Goal: Transaction & Acquisition: Download file/media

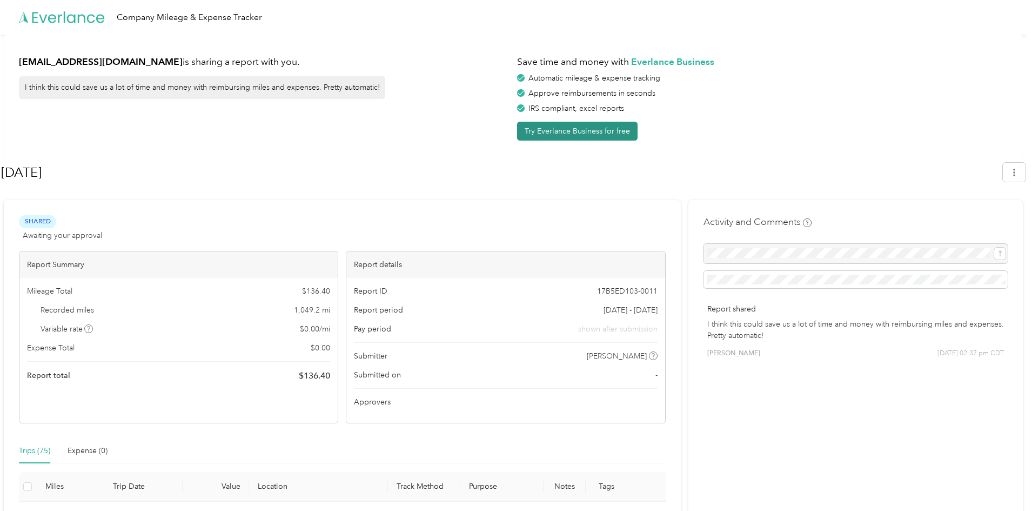
click at [594, 131] on button "Try Everlance Business for free" at bounding box center [577, 131] width 120 height 19
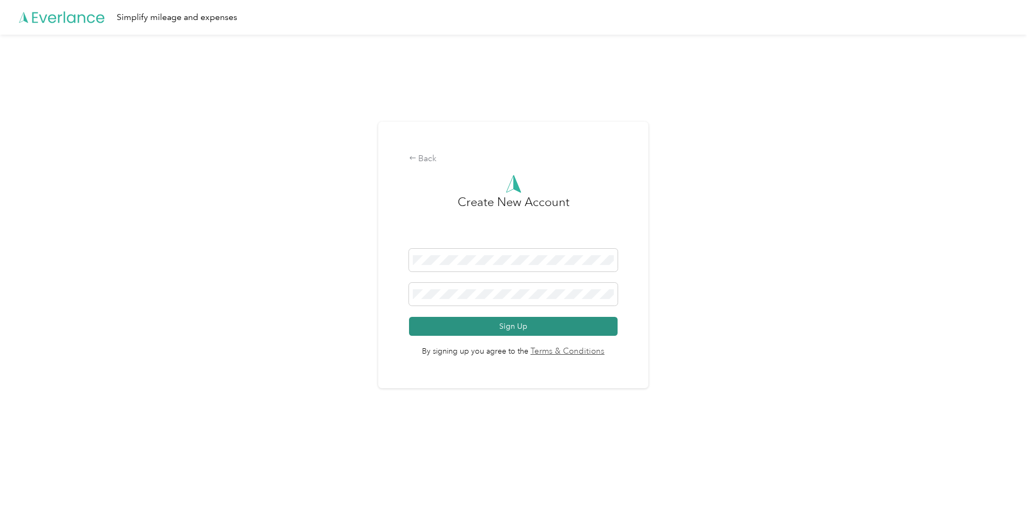
click at [506, 325] on button "Sign Up" at bounding box center [513, 326] width 209 height 19
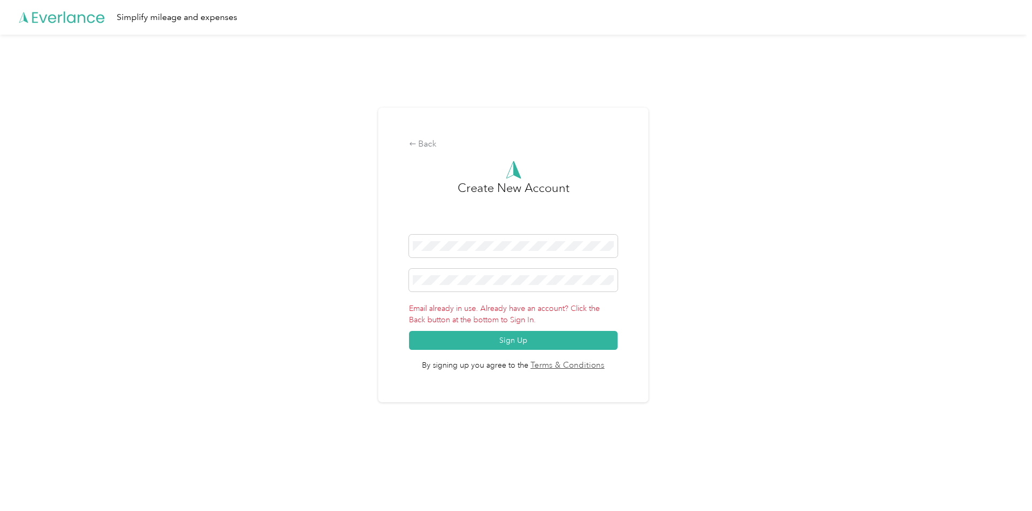
click at [809, 226] on div "Back Create New Account Email already in use. Already have an account? Click th…" at bounding box center [513, 260] width 1027 height 450
click at [600, 339] on button "Sign Up" at bounding box center [513, 340] width 209 height 19
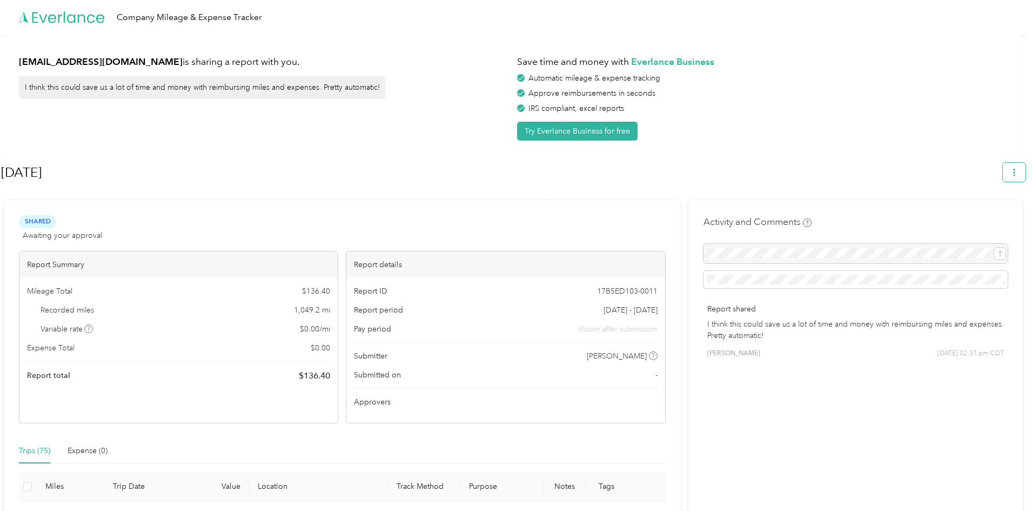
click at [1016, 174] on icon "button" at bounding box center [1014, 173] width 8 height 8
click at [989, 218] on span "Download" at bounding box center [989, 223] width 36 height 11
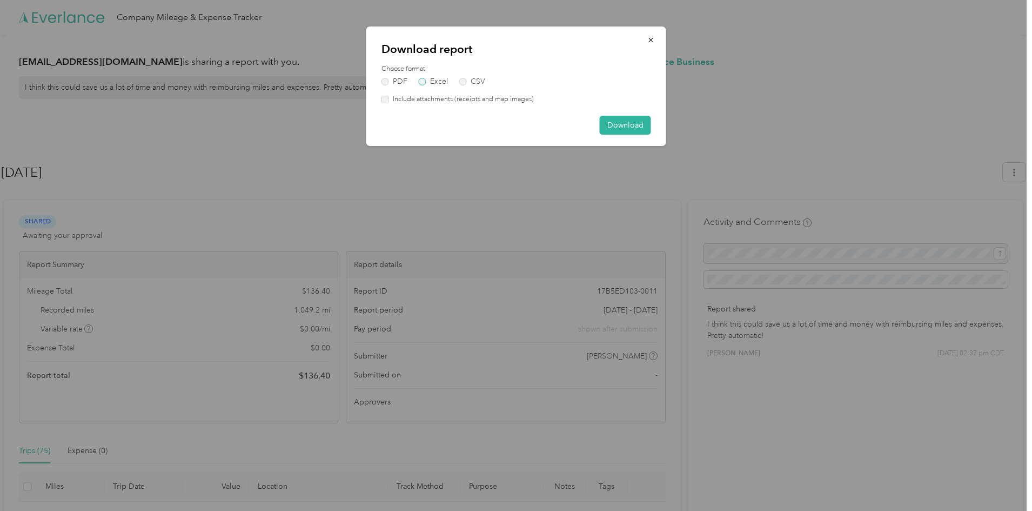
click at [421, 83] on label "Excel" at bounding box center [433, 82] width 29 height 8
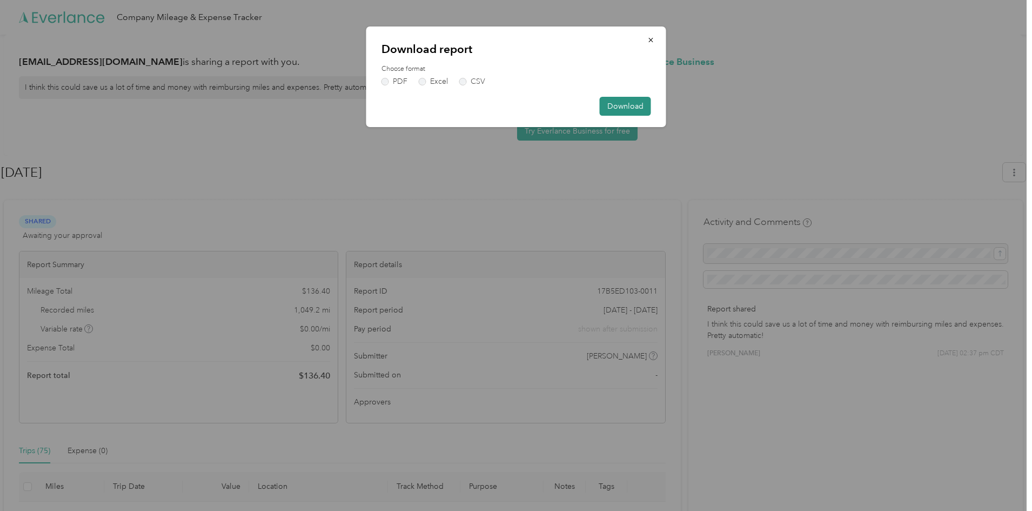
click at [633, 108] on button "Download" at bounding box center [625, 106] width 51 height 19
